Goal: Find specific page/section: Find specific page/section

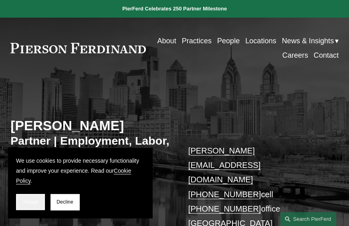
click at [37, 200] on span "Accept" at bounding box center [30, 202] width 15 height 6
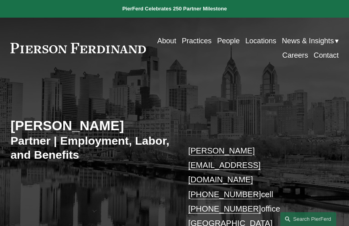
click at [326, 56] on link "Contact" at bounding box center [326, 55] width 25 height 14
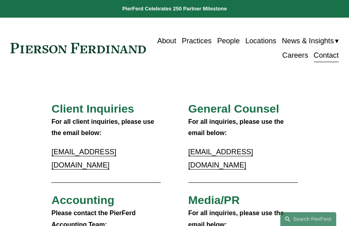
click at [276, 39] on link "Locations" at bounding box center [260, 41] width 31 height 14
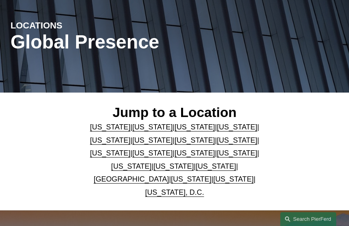
scroll to position [160, 0]
